Goal: Task Accomplishment & Management: Manage account settings

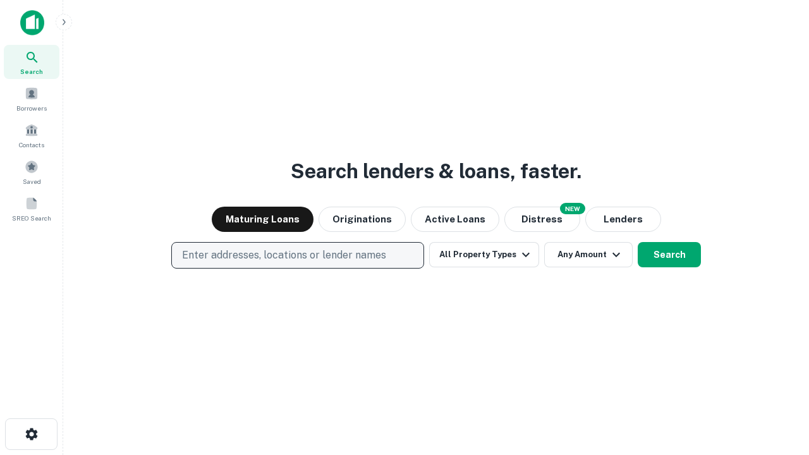
click at [297, 255] on p "Enter addresses, locations or lender names" at bounding box center [284, 255] width 204 height 15
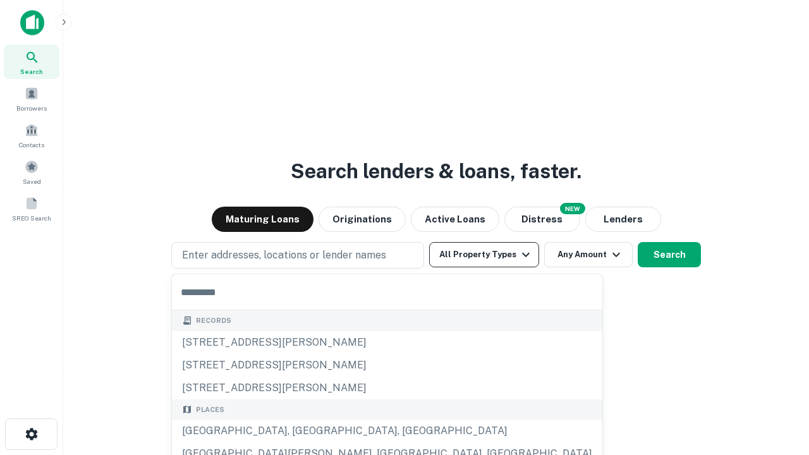
click at [484, 255] on button "All Property Types" at bounding box center [484, 254] width 110 height 25
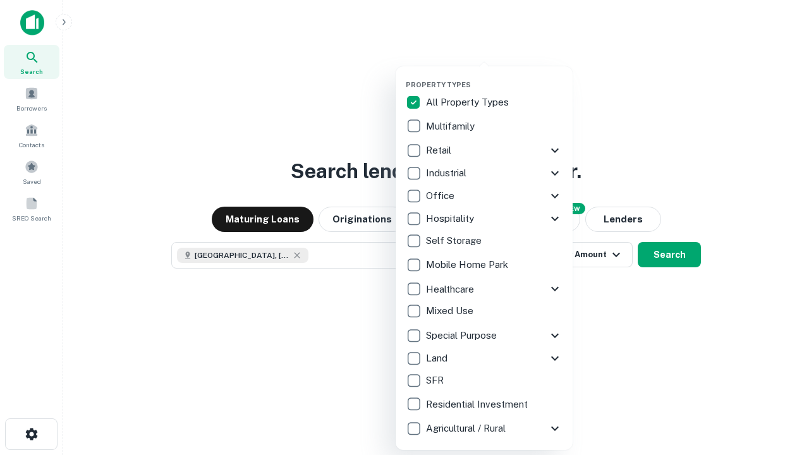
click at [494, 76] on button "button" at bounding box center [494, 76] width 177 height 1
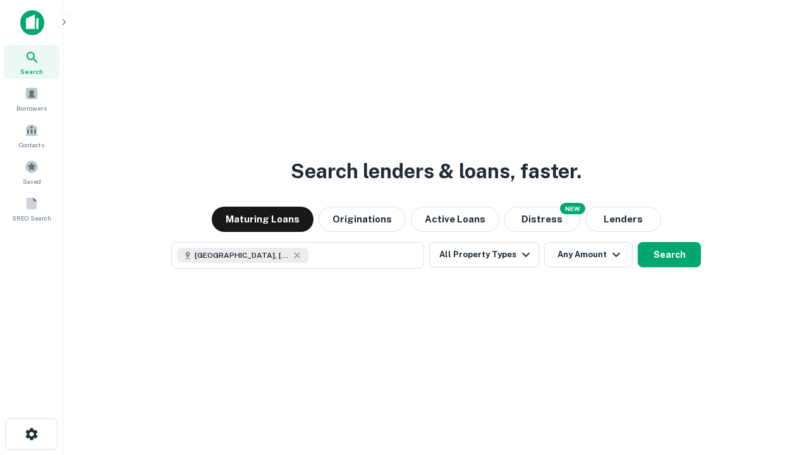
scroll to position [20, 0]
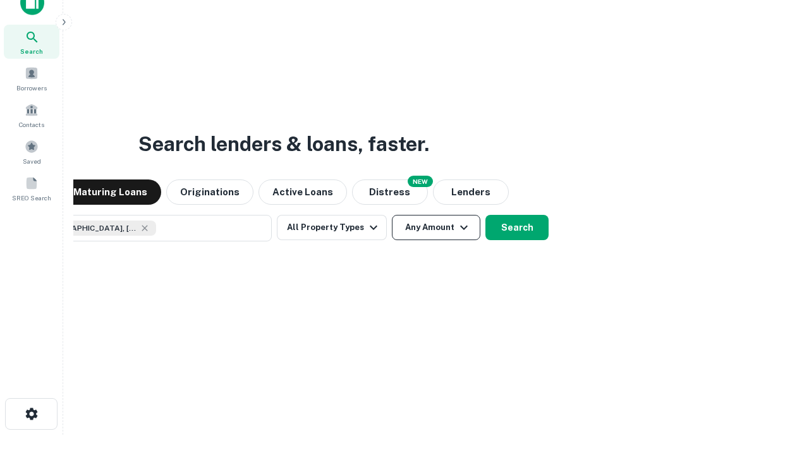
click at [392, 215] on button "Any Amount" at bounding box center [436, 227] width 89 height 25
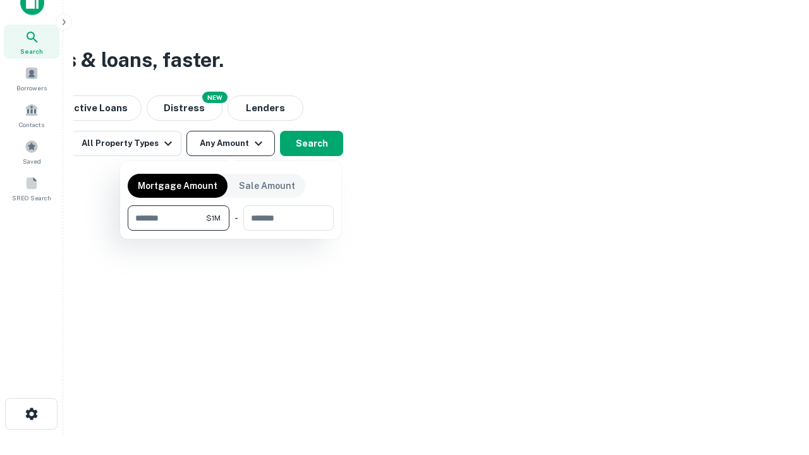
type input "*******"
click at [231, 231] on button "button" at bounding box center [231, 231] width 206 height 1
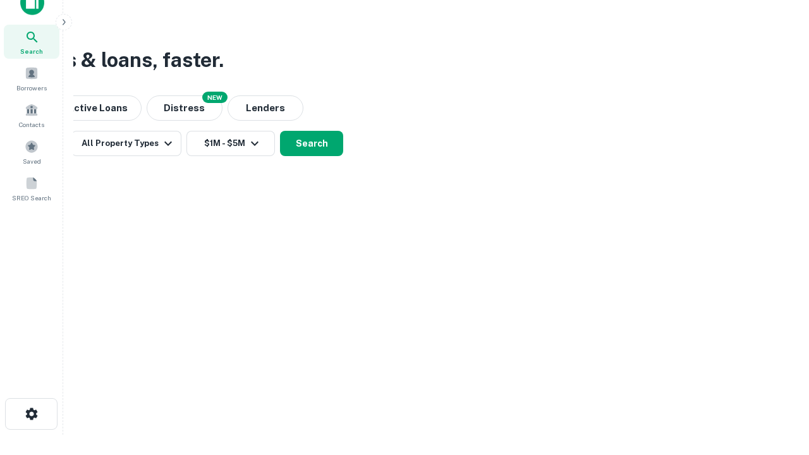
scroll to position [20, 0]
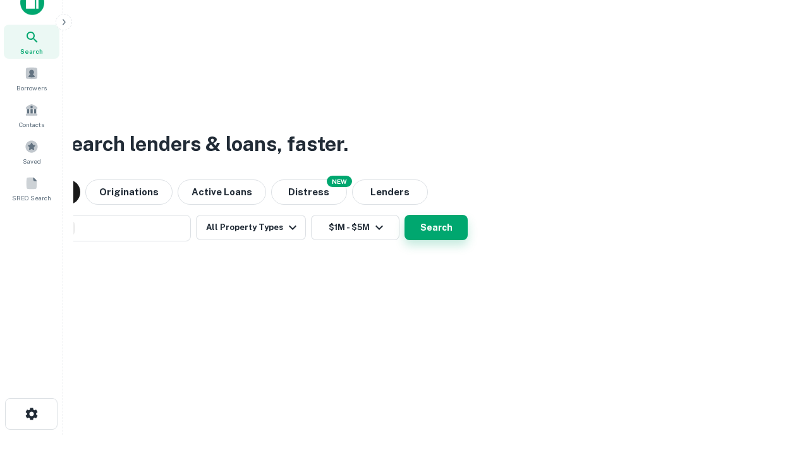
click at [405, 215] on button "Search" at bounding box center [436, 227] width 63 height 25
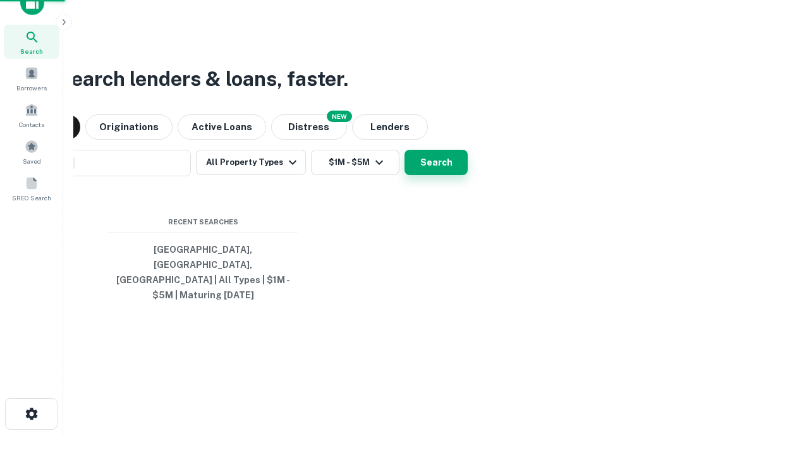
scroll to position [41, 358]
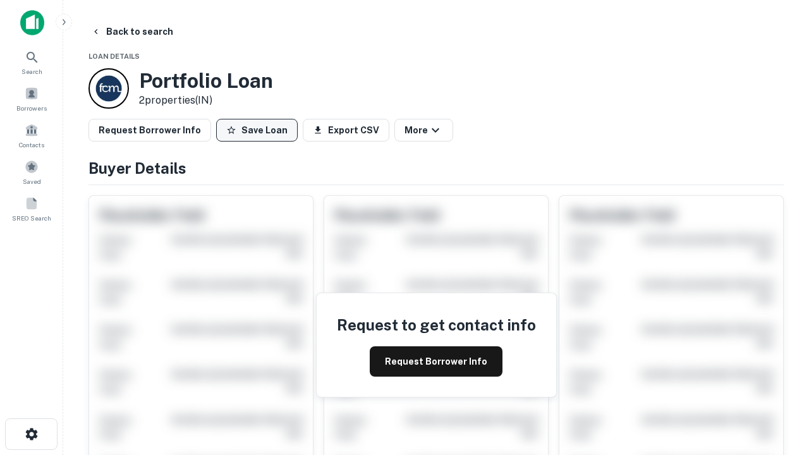
click at [257, 130] on button "Save Loan" at bounding box center [257, 130] width 82 height 23
click at [260, 130] on button "Loan Saved" at bounding box center [259, 130] width 87 height 23
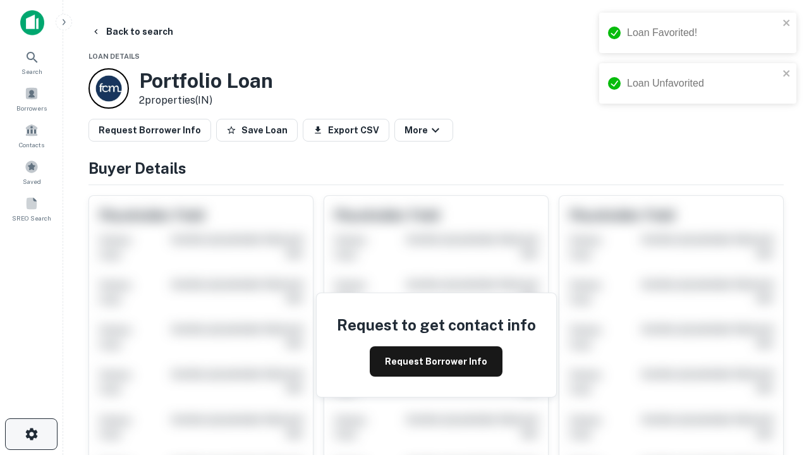
click at [31, 434] on icon "button" at bounding box center [31, 434] width 15 height 15
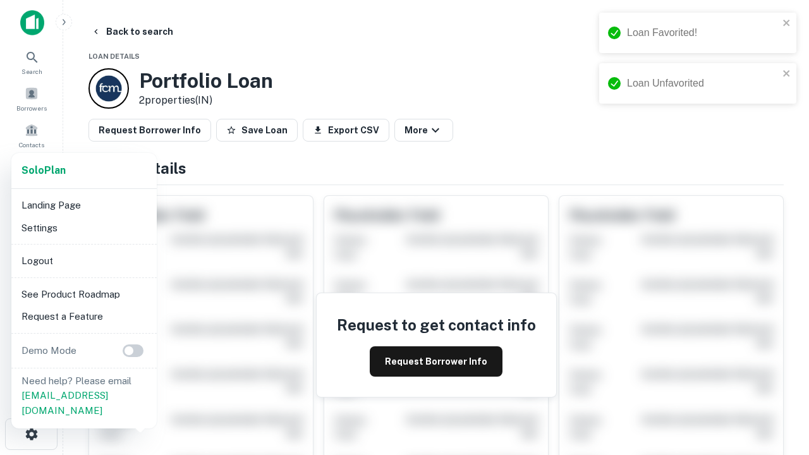
click at [83, 260] on li "Logout" at bounding box center [83, 261] width 135 height 23
